Goal: Transaction & Acquisition: Purchase product/service

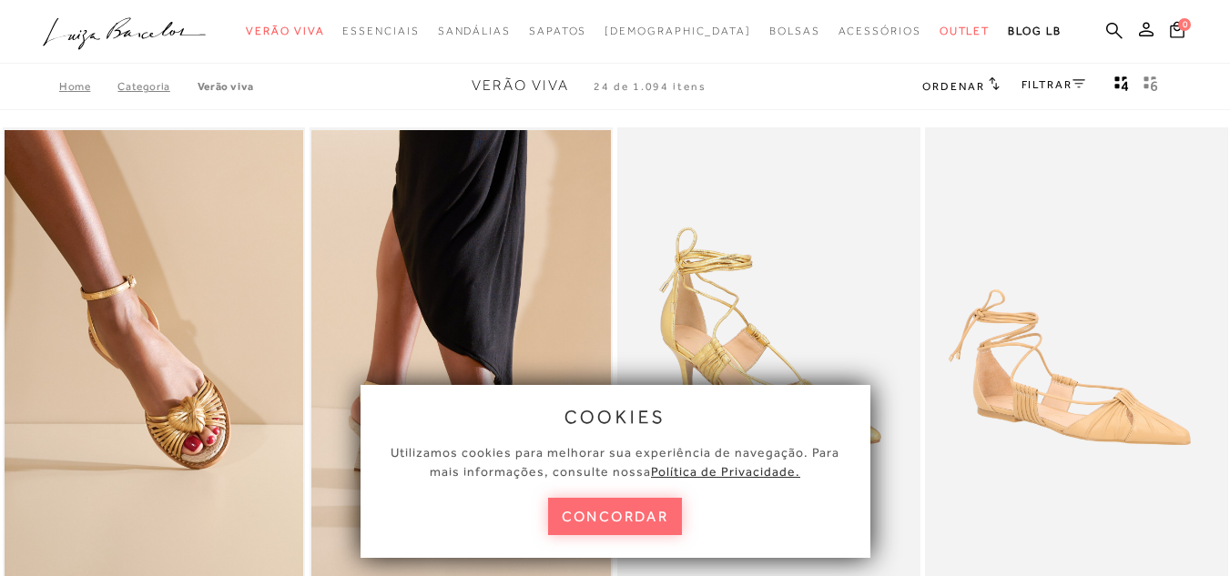
click at [637, 503] on button "concordar" at bounding box center [615, 516] width 135 height 37
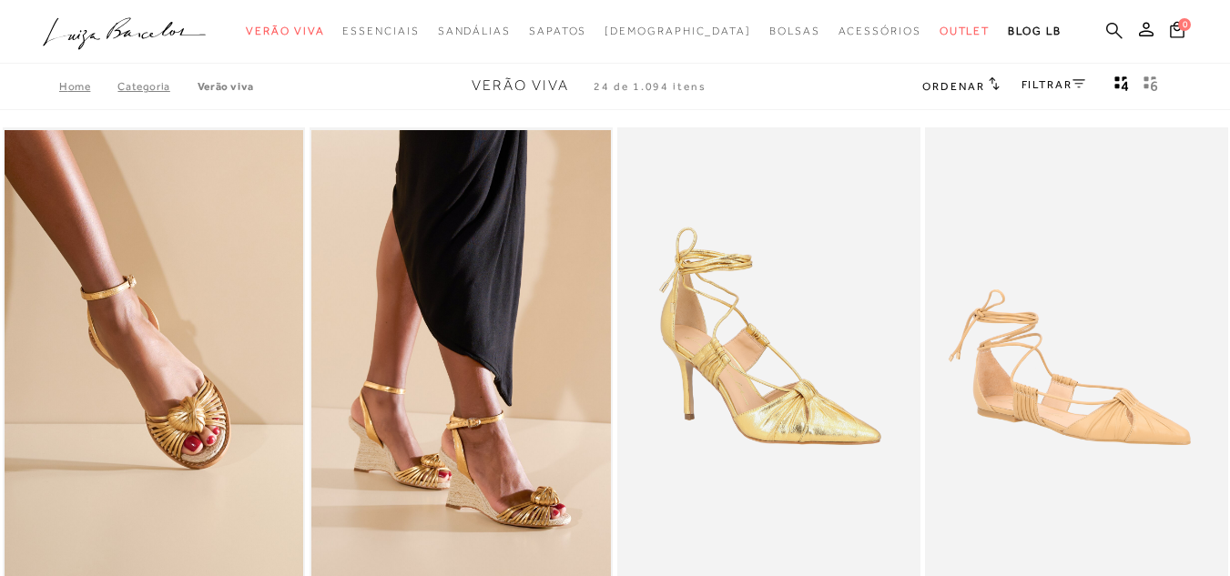
click at [1106, 26] on icon at bounding box center [1114, 30] width 16 height 16
click at [1106, 25] on icon at bounding box center [1114, 30] width 16 height 17
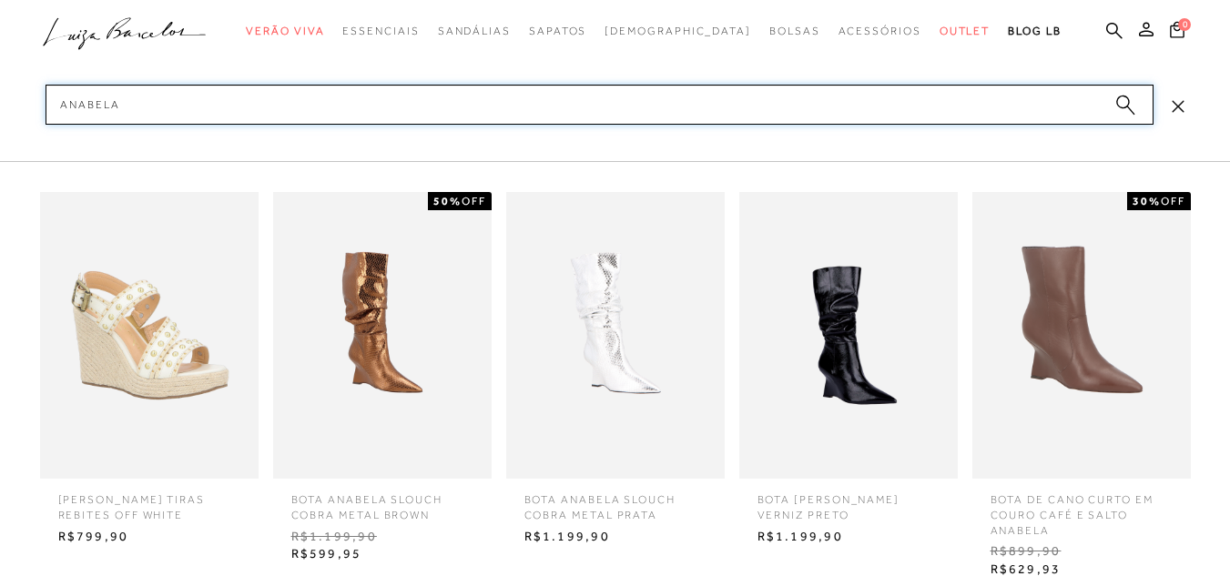
type input "anabela"
click at [1118, 107] on icon "submit" at bounding box center [1126, 105] width 20 height 21
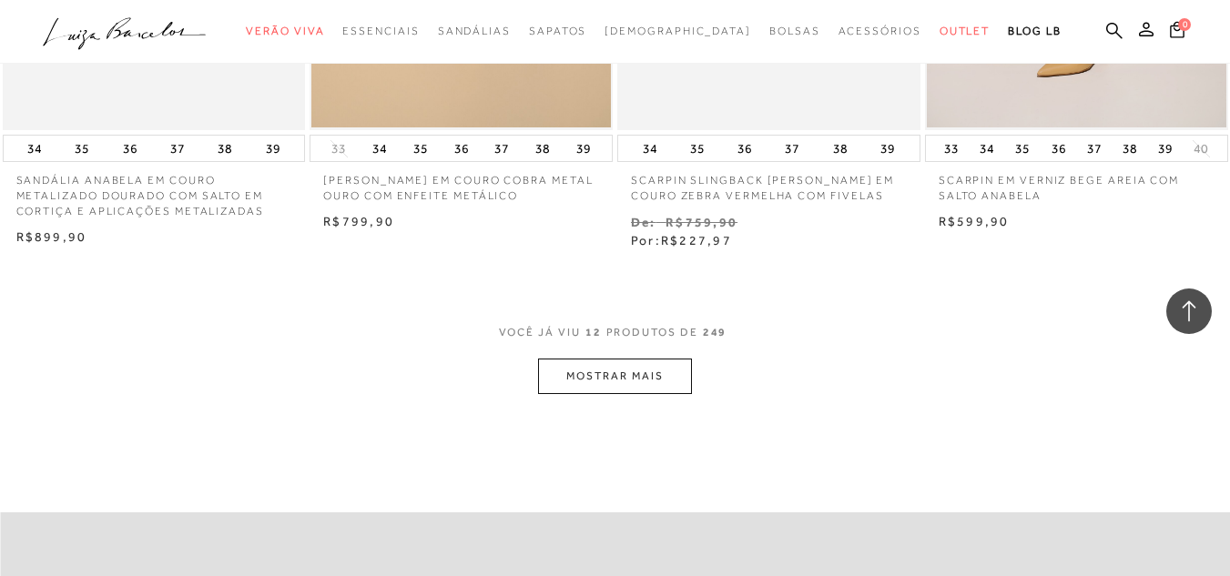
scroll to position [1716, 0]
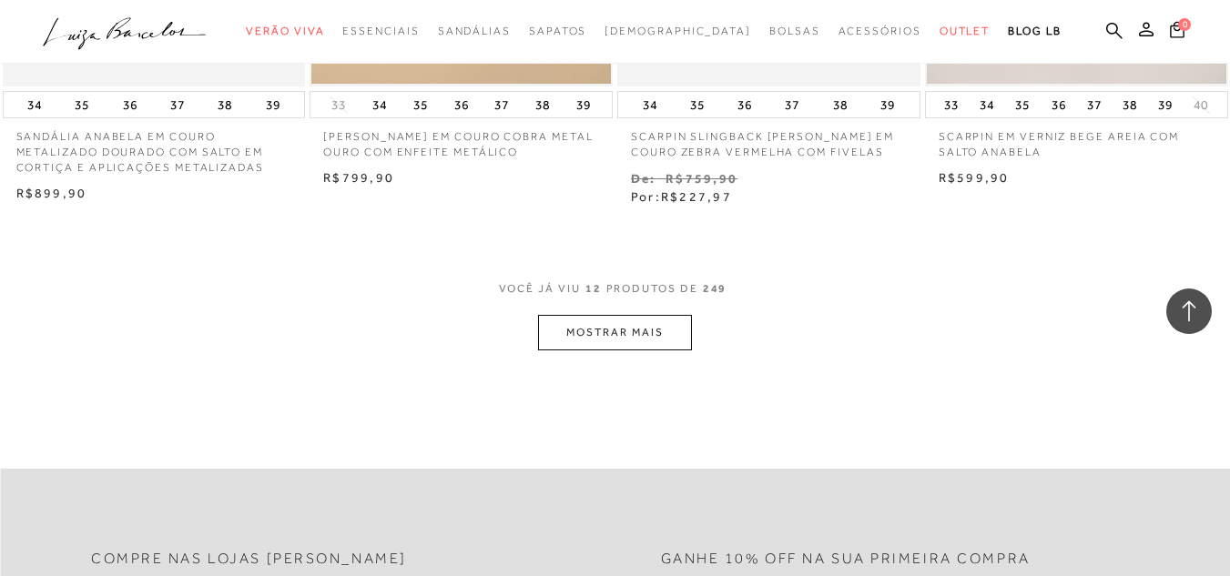
click at [607, 334] on button "MOSTRAR MAIS" at bounding box center [614, 333] width 153 height 36
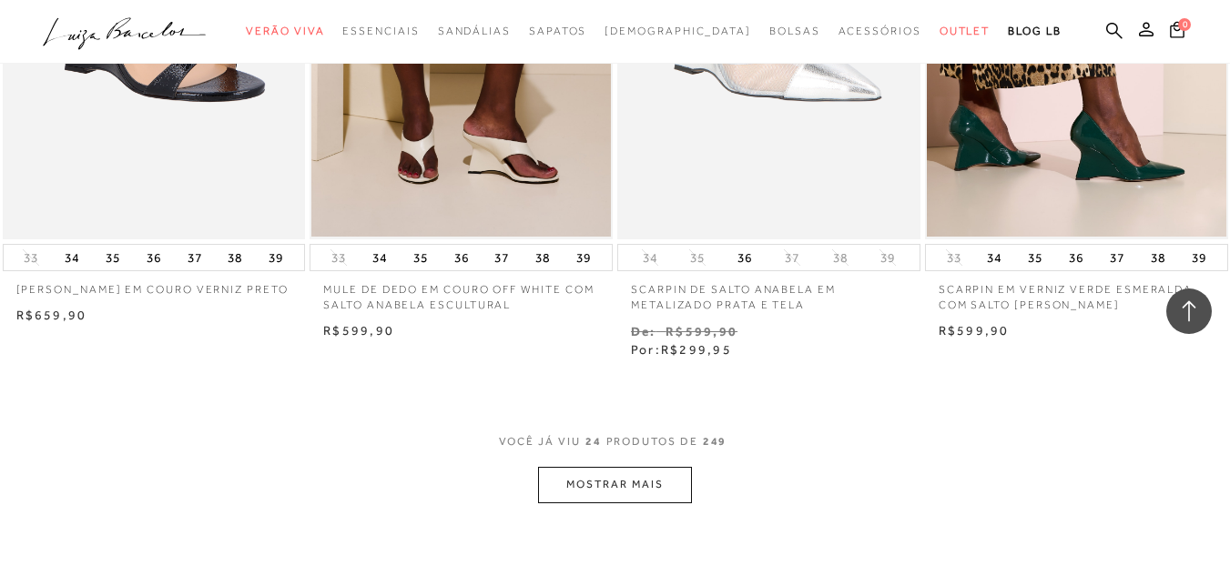
scroll to position [3455, 0]
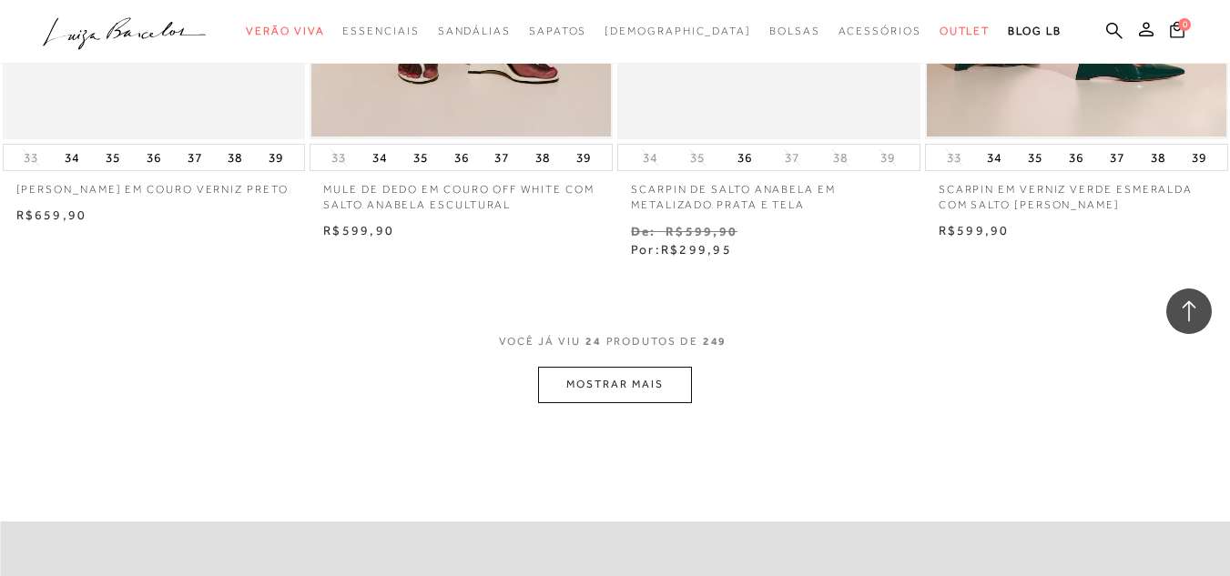
click at [631, 379] on button "MOSTRAR MAIS" at bounding box center [614, 385] width 153 height 36
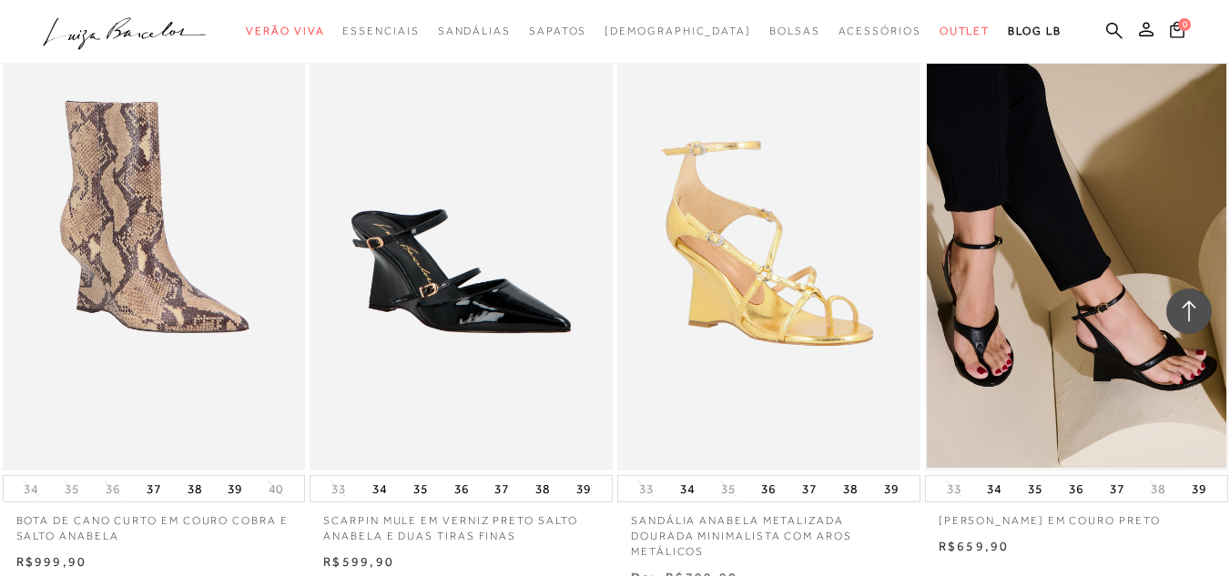
scroll to position [5407, 0]
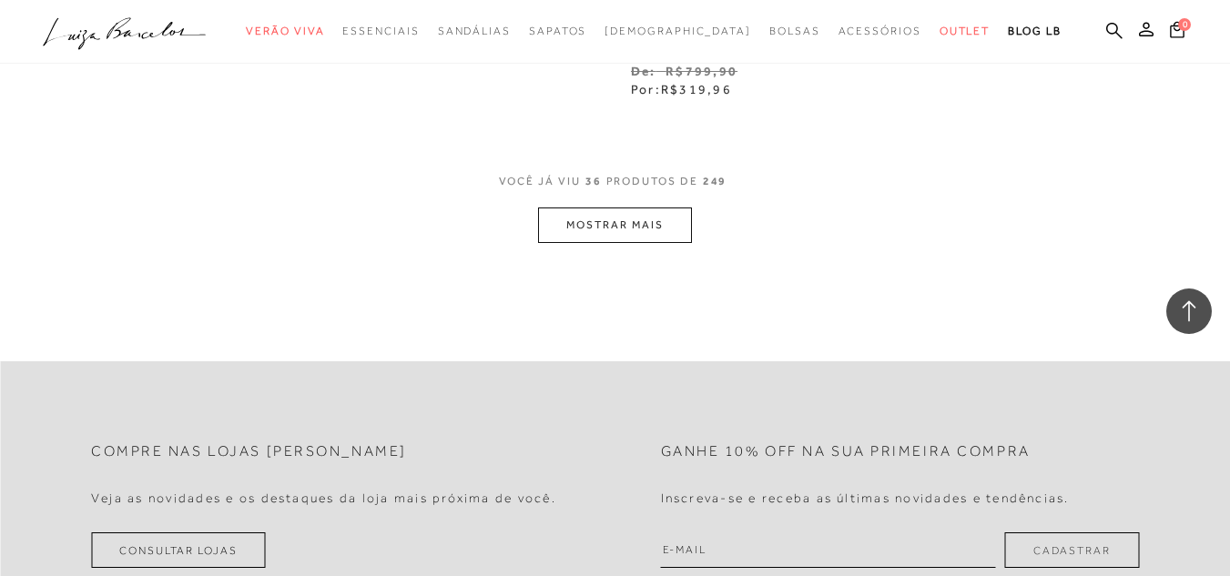
click at [666, 209] on button "MOSTRAR MAIS" at bounding box center [614, 226] width 153 height 36
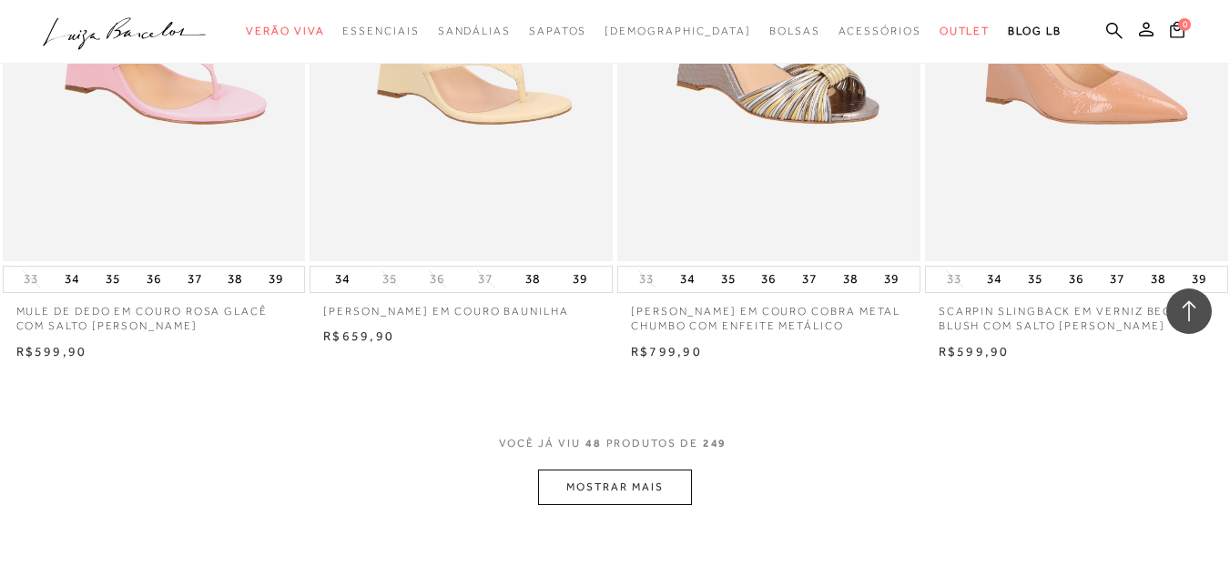
scroll to position [6984, 0]
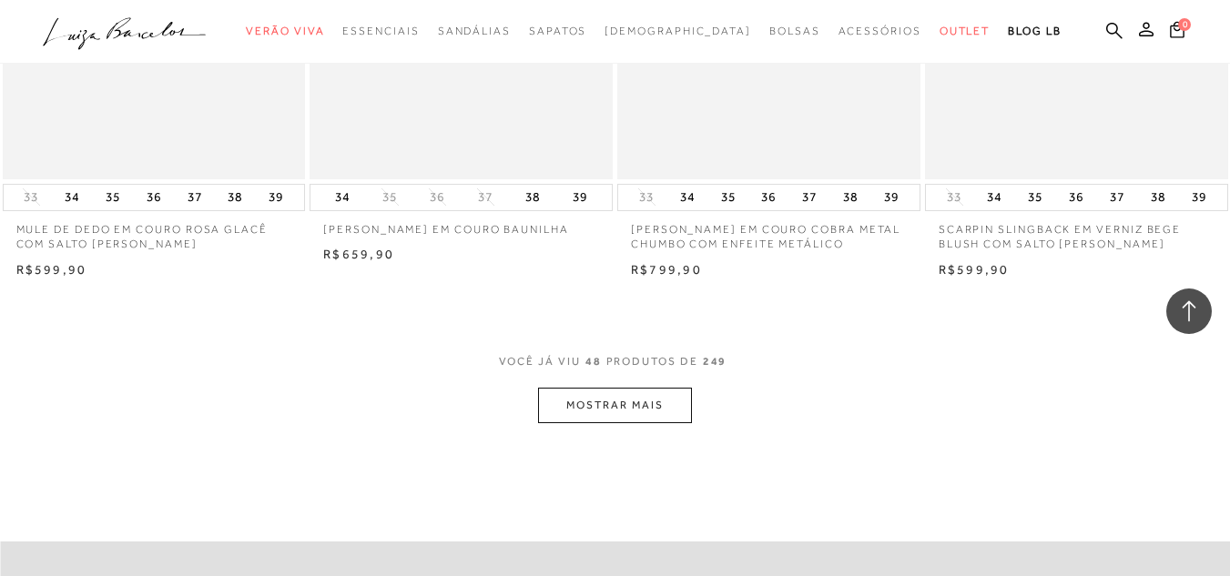
click at [662, 394] on button "MOSTRAR MAIS" at bounding box center [614, 406] width 153 height 36
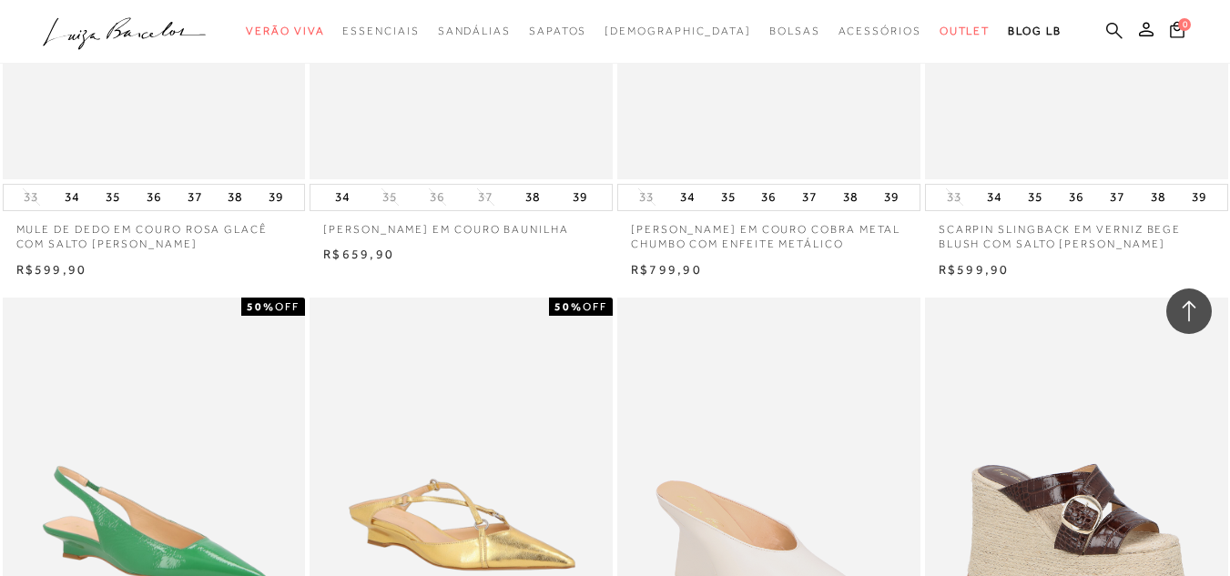
click at [1106, 32] on icon at bounding box center [1114, 30] width 16 height 16
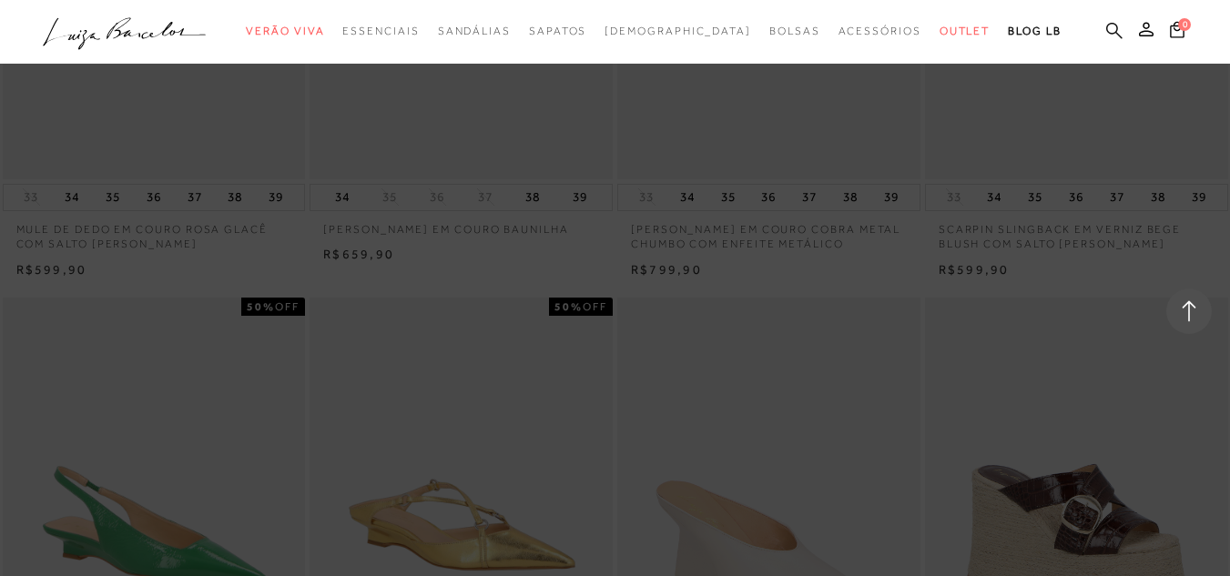
click at [1106, 31] on icon at bounding box center [1114, 30] width 16 height 16
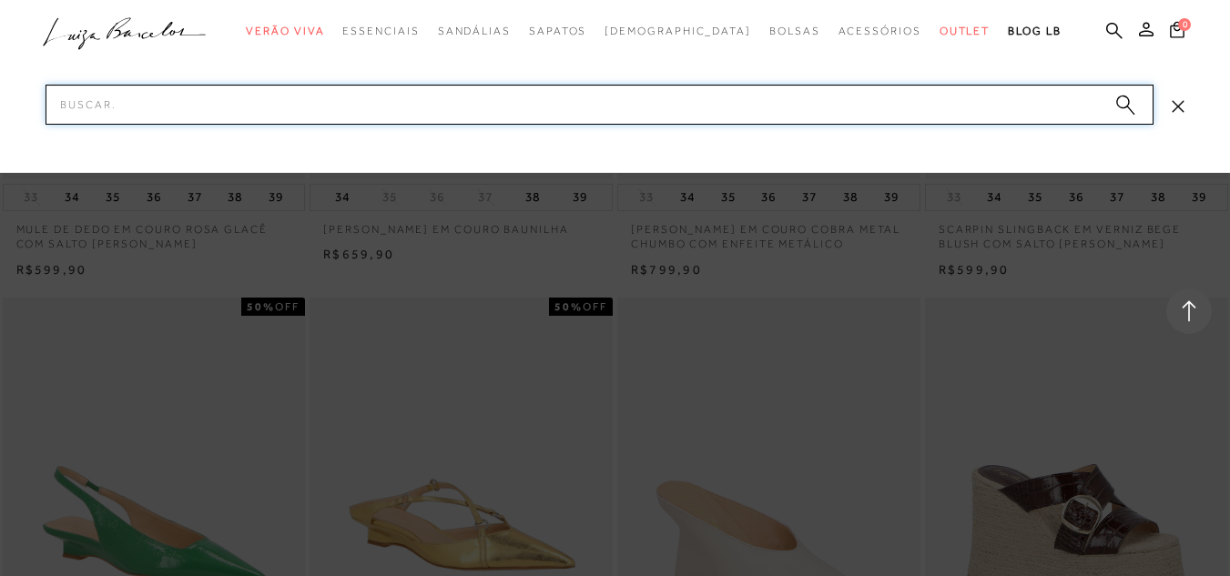
click at [1016, 105] on input "Pesquisar" at bounding box center [600, 105] width 1108 height 40
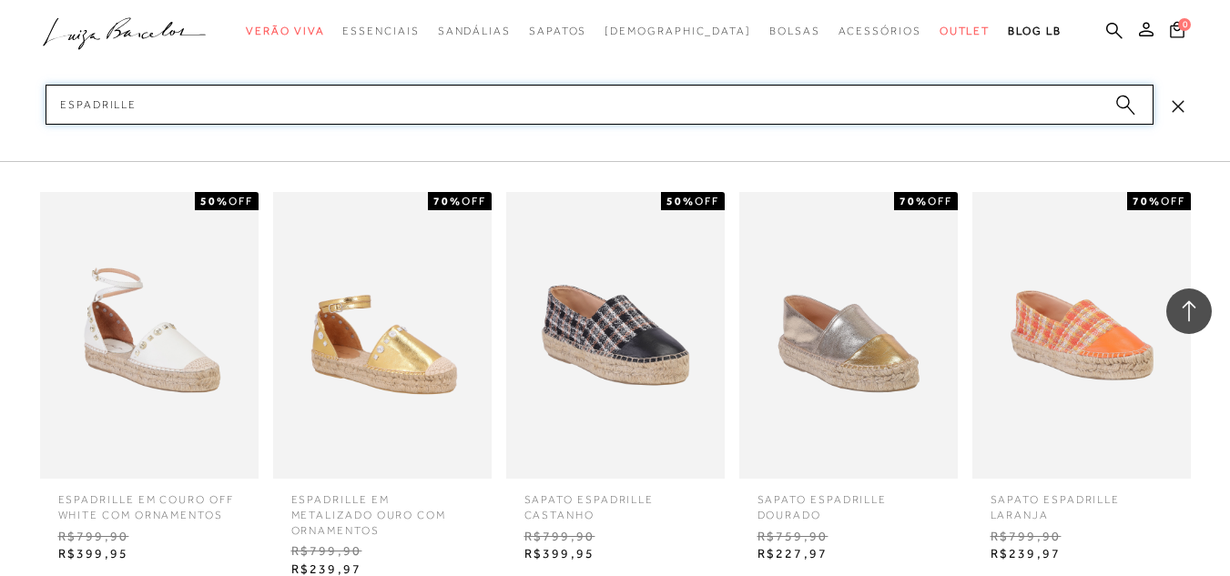
type input "espadrille"
click at [1128, 110] on icon "submit" at bounding box center [1126, 105] width 20 height 21
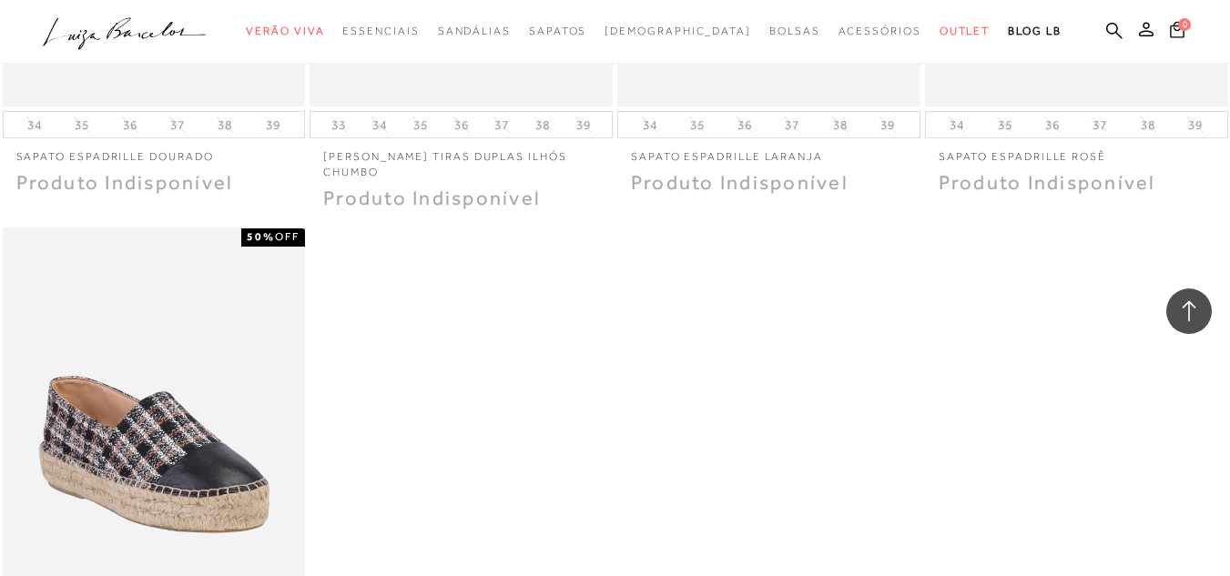
scroll to position [1314, 0]
